Goal: Information Seeking & Learning: Learn about a topic

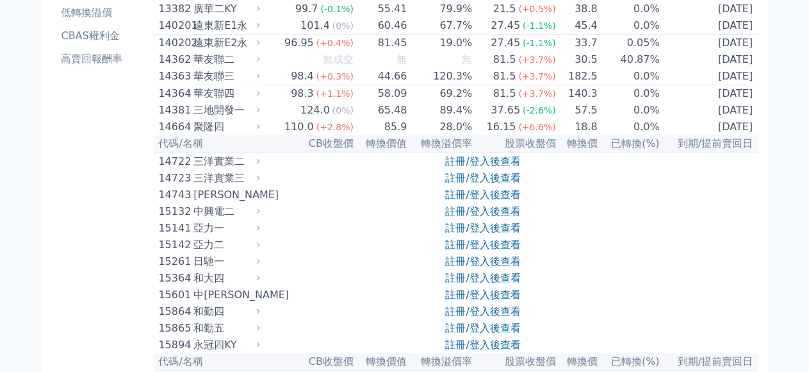
scroll to position [320, 0]
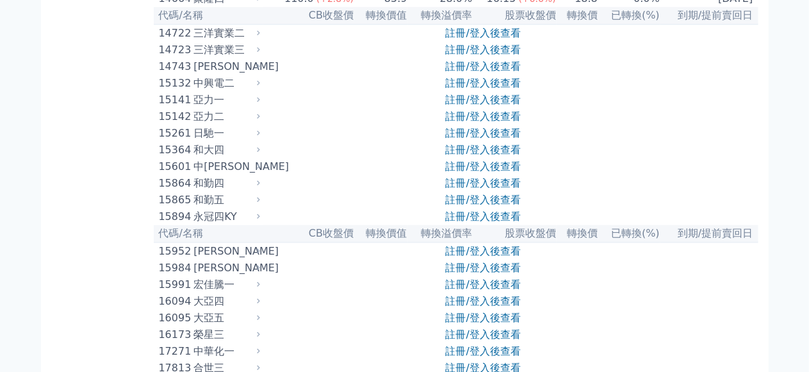
click at [486, 56] on link "註冊/登入後查看" at bounding box center [483, 50] width 75 height 12
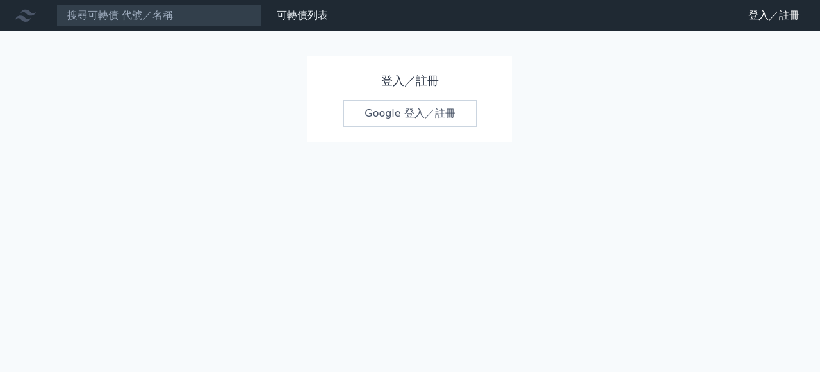
click at [402, 117] on link "Google 登入／註冊" at bounding box center [409, 113] width 133 height 27
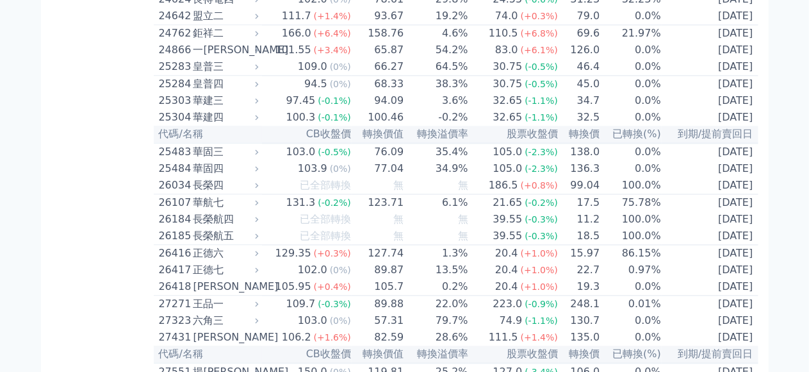
scroll to position [1281, 0]
